Goal: Task Accomplishment & Management: Manage account settings

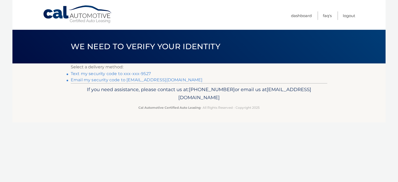
click at [125, 74] on link "Text my security code to xxx-xxx-9527" at bounding box center [111, 73] width 80 height 5
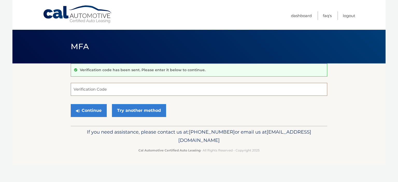
click at [101, 92] on input "Verification Code" at bounding box center [199, 89] width 256 height 13
type input "562796"
click at [95, 112] on button "Continue" at bounding box center [89, 110] width 36 height 13
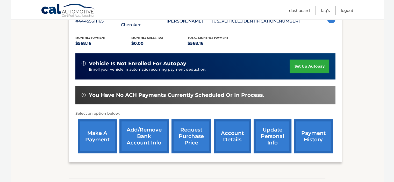
scroll to position [101, 0]
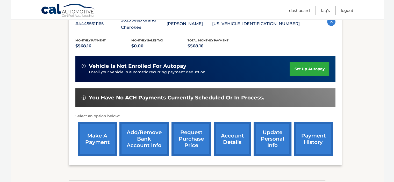
click at [97, 136] on link "make a payment" at bounding box center [97, 139] width 39 height 34
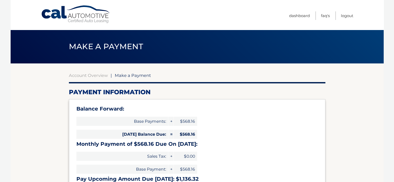
select select "YmY3NDU2YzUtOGE1Ni00ZDBlLTlmYWItNGRmYjYzYTg0OTEx"
click at [81, 75] on link "Account Overview" at bounding box center [88, 75] width 39 height 5
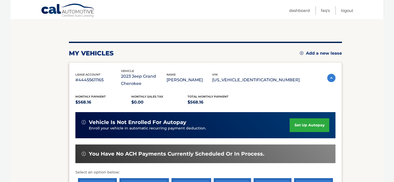
scroll to position [43, 0]
